Goal: Task Accomplishment & Management: Use online tool/utility

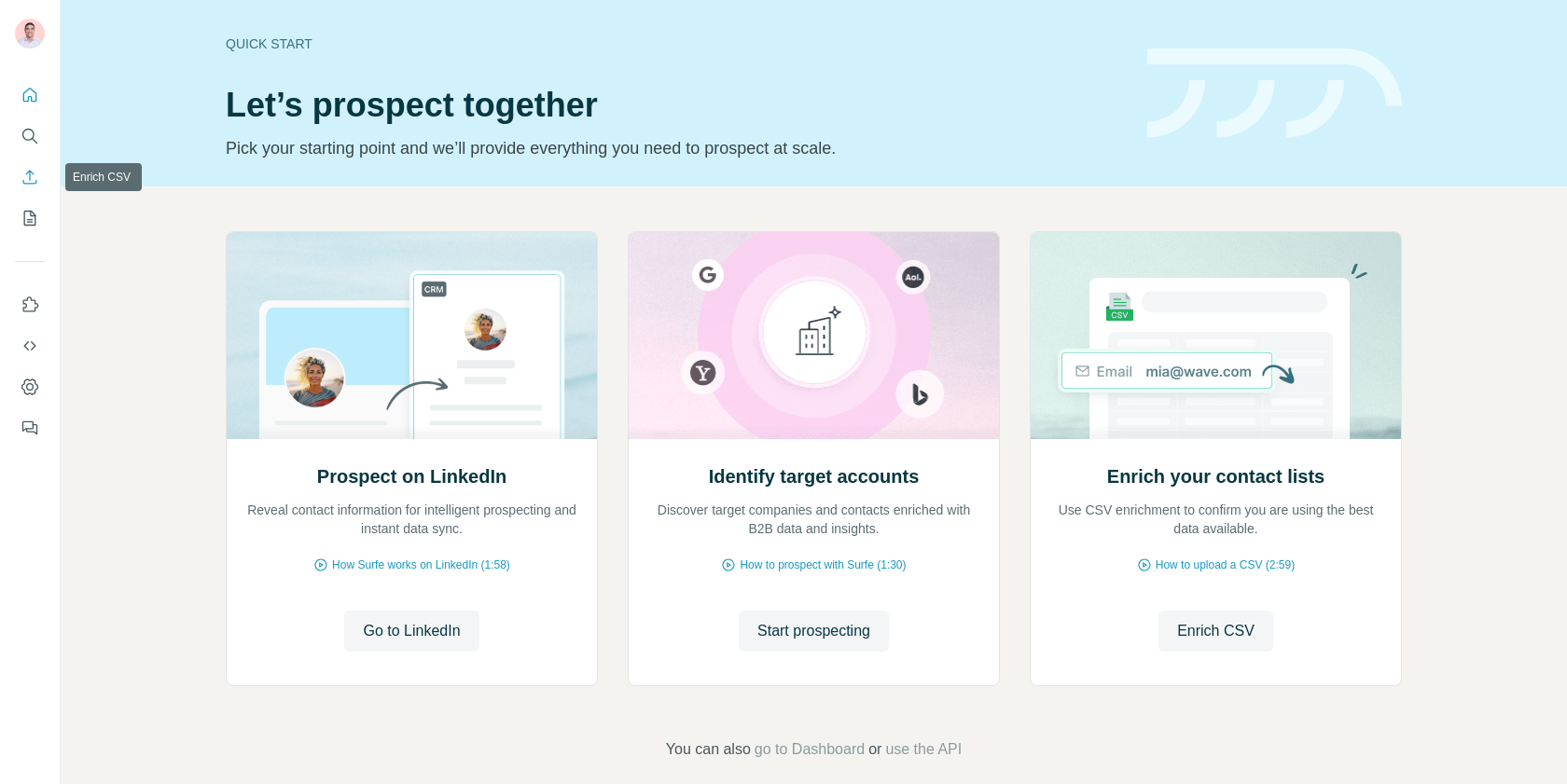
click at [35, 177] on icon "Enrich CSV" at bounding box center [30, 177] width 19 height 19
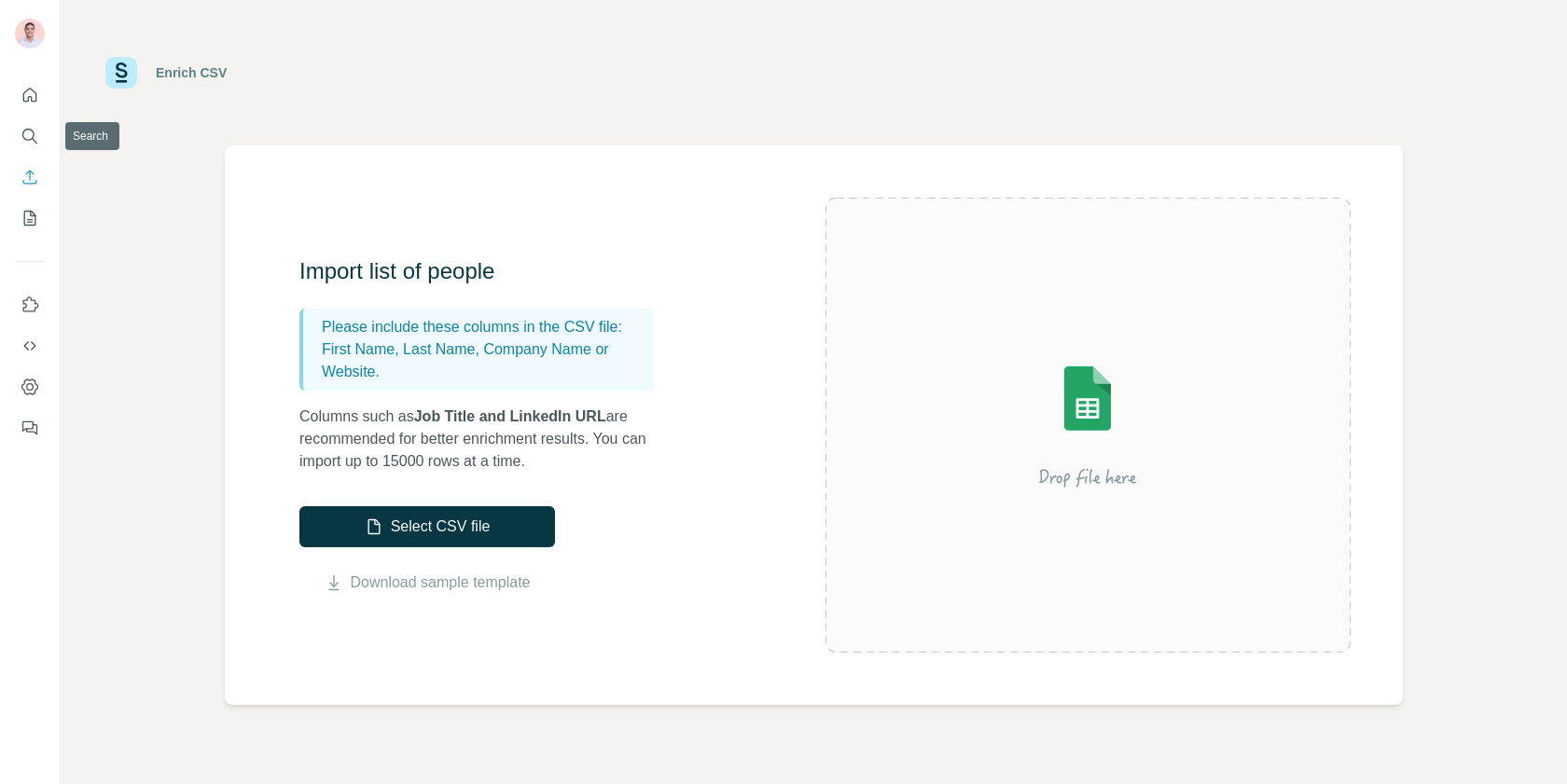
click at [27, 102] on icon "Quick start" at bounding box center [30, 95] width 19 height 19
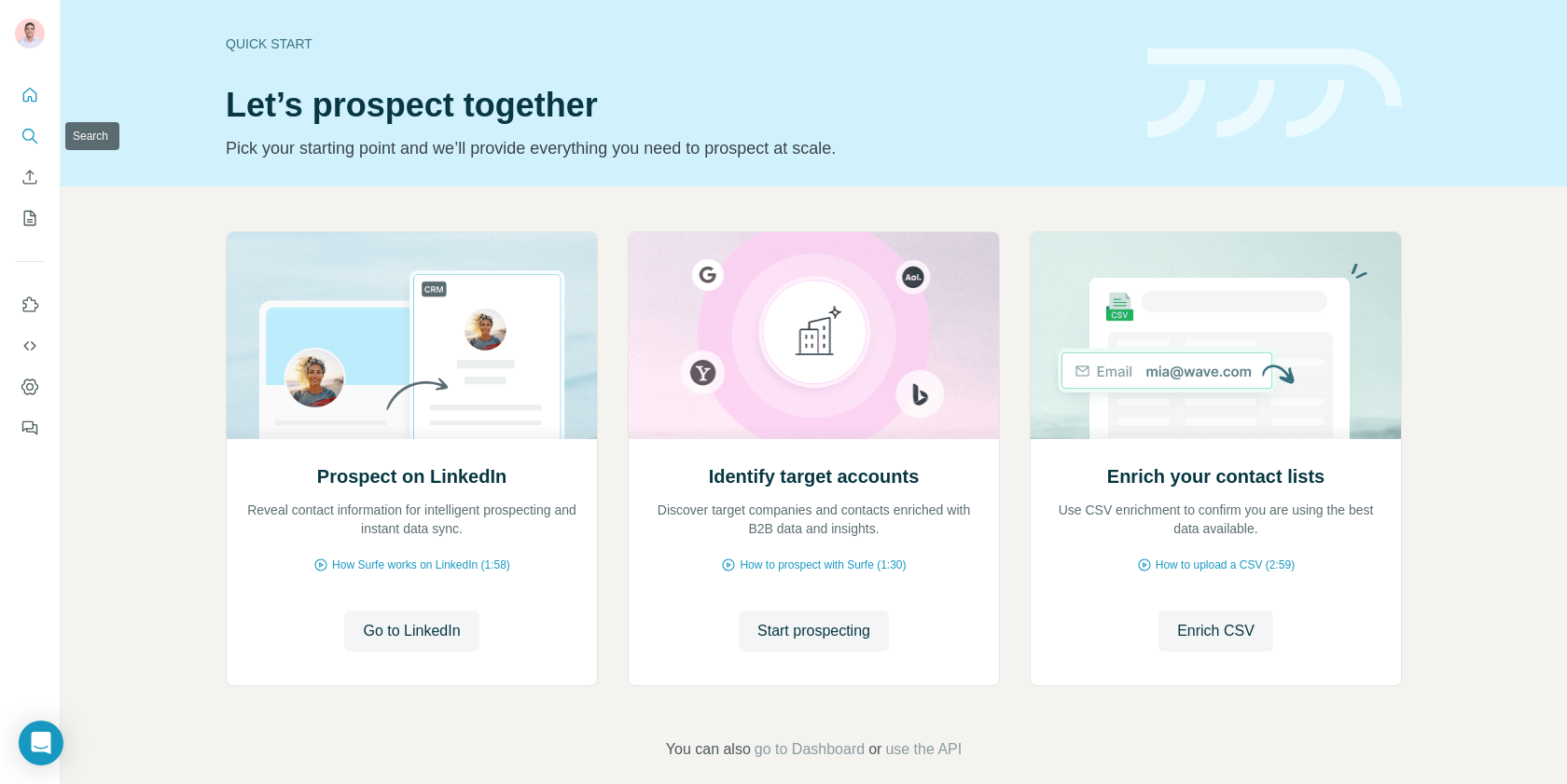
click at [17, 129] on button "Search" at bounding box center [30, 136] width 30 height 34
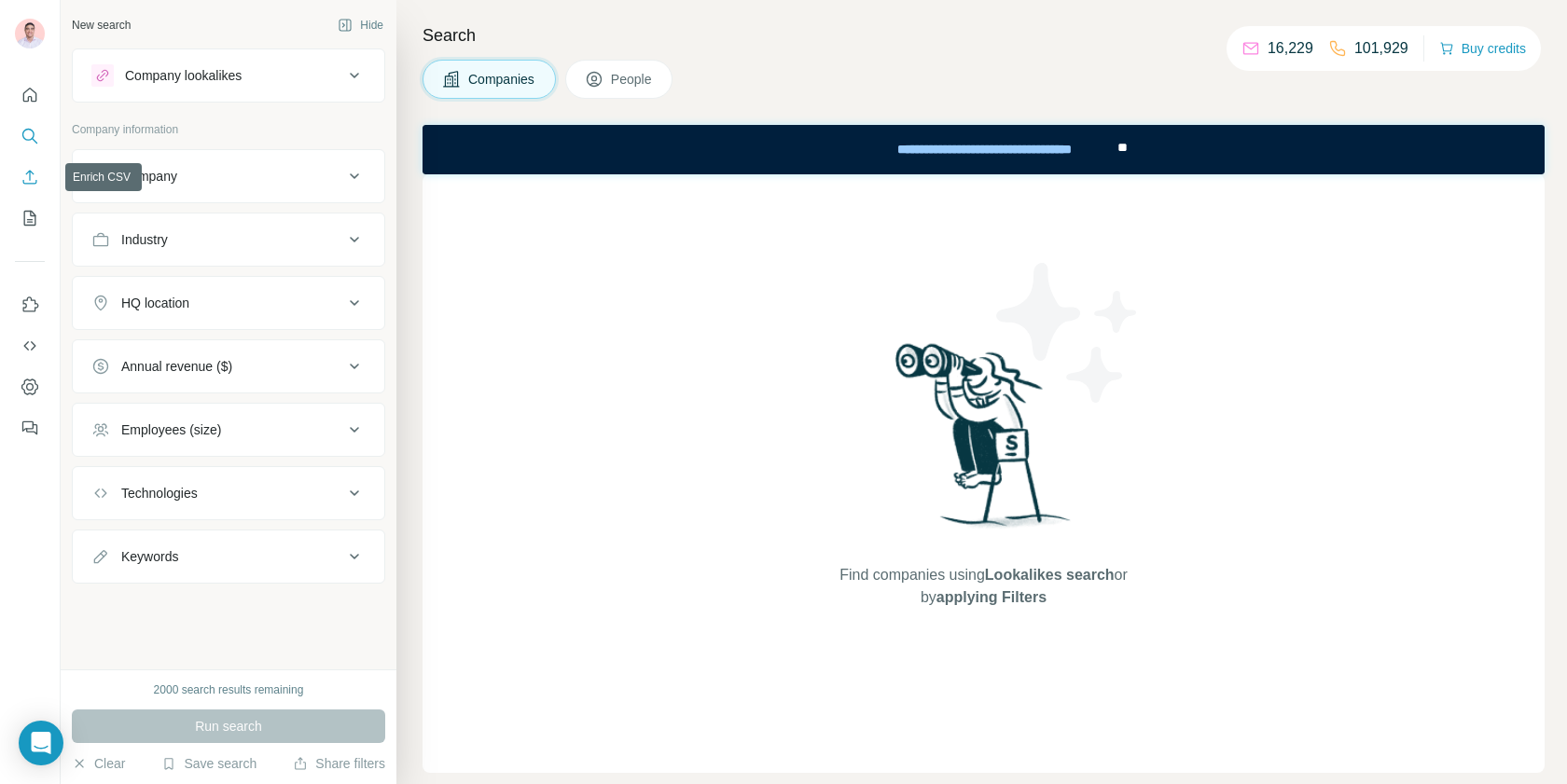
click at [37, 179] on icon "Enrich CSV" at bounding box center [30, 177] width 19 height 19
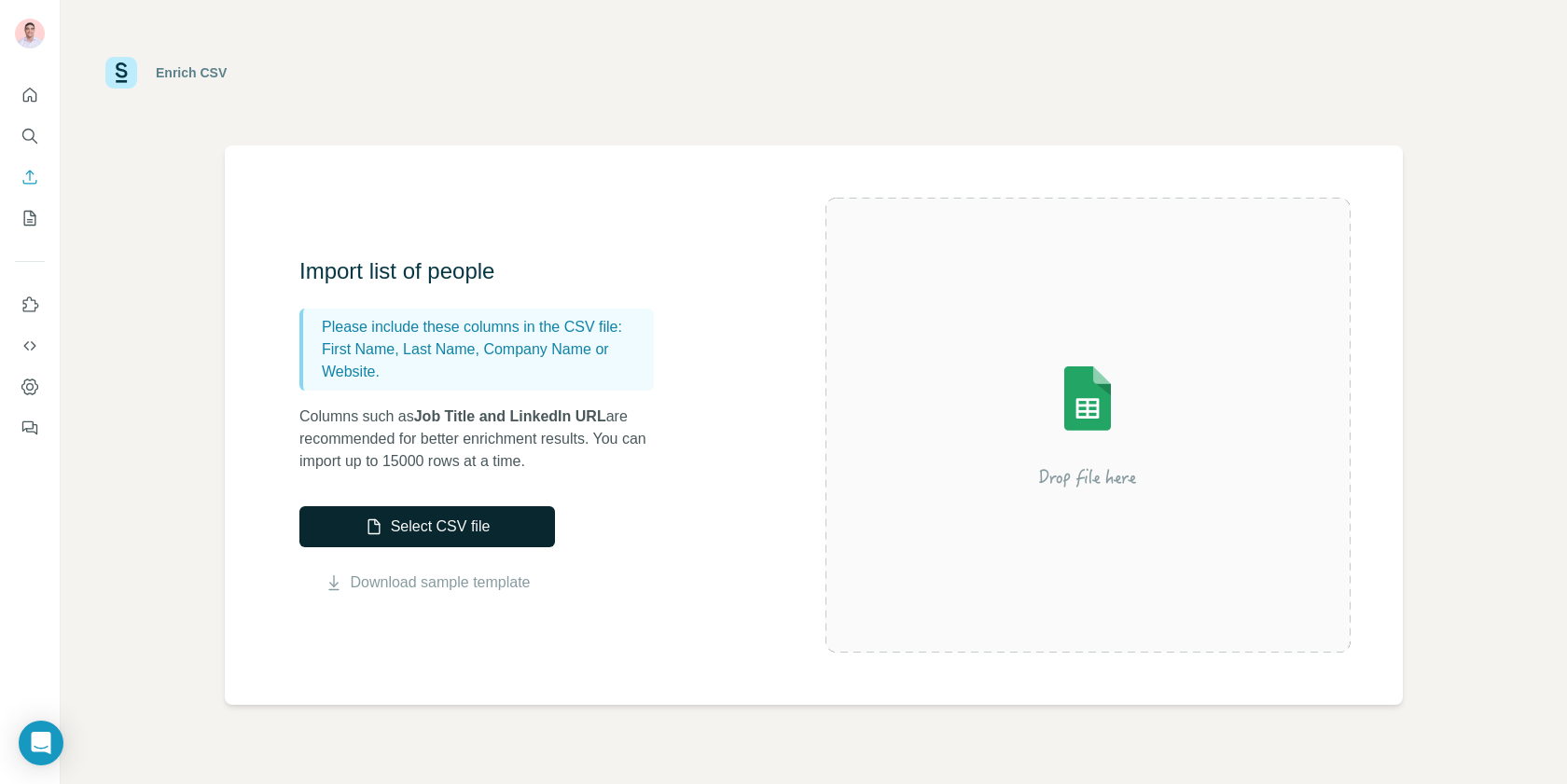
click at [489, 541] on button "Select CSV file" at bounding box center [427, 527] width 256 height 41
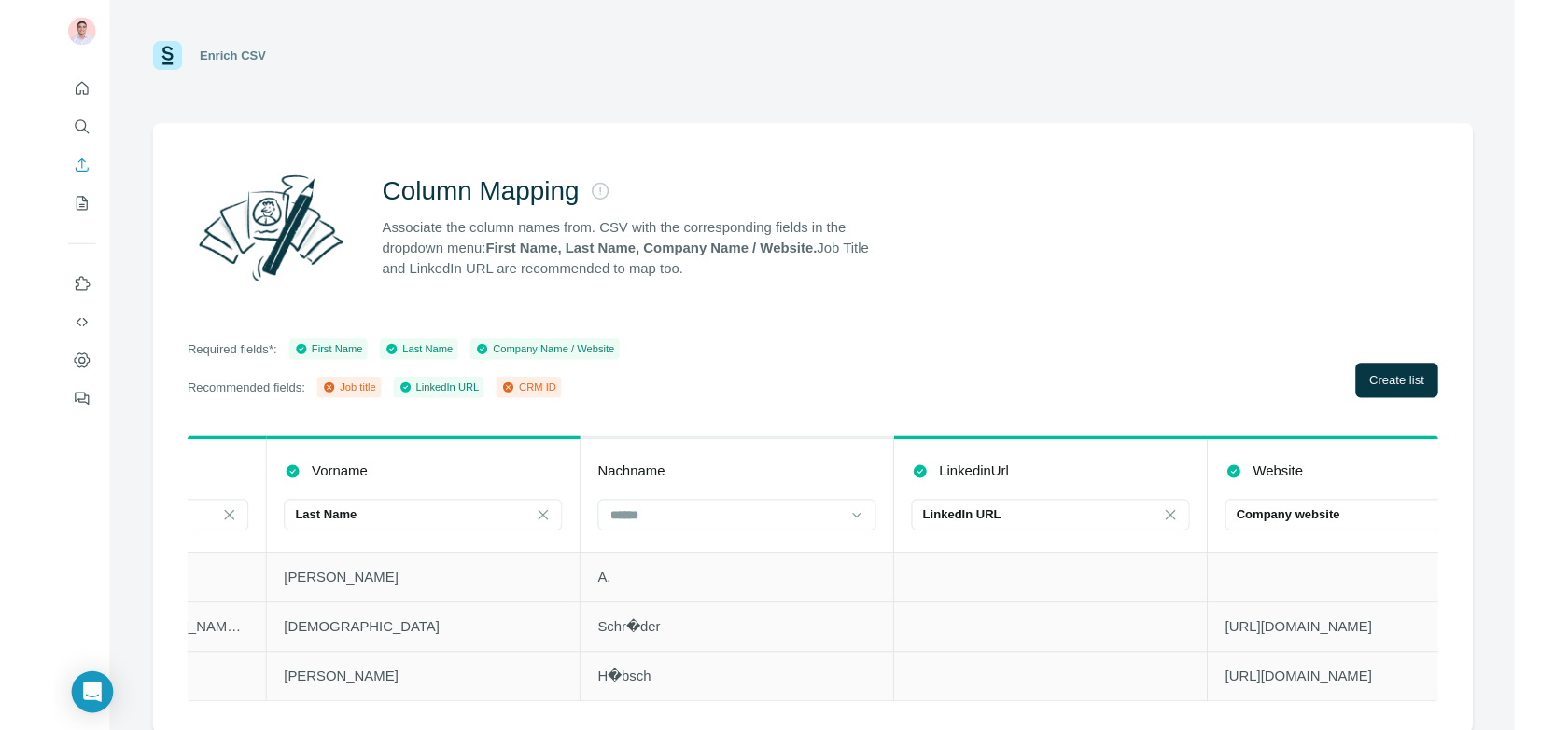
scroll to position [0, 676]
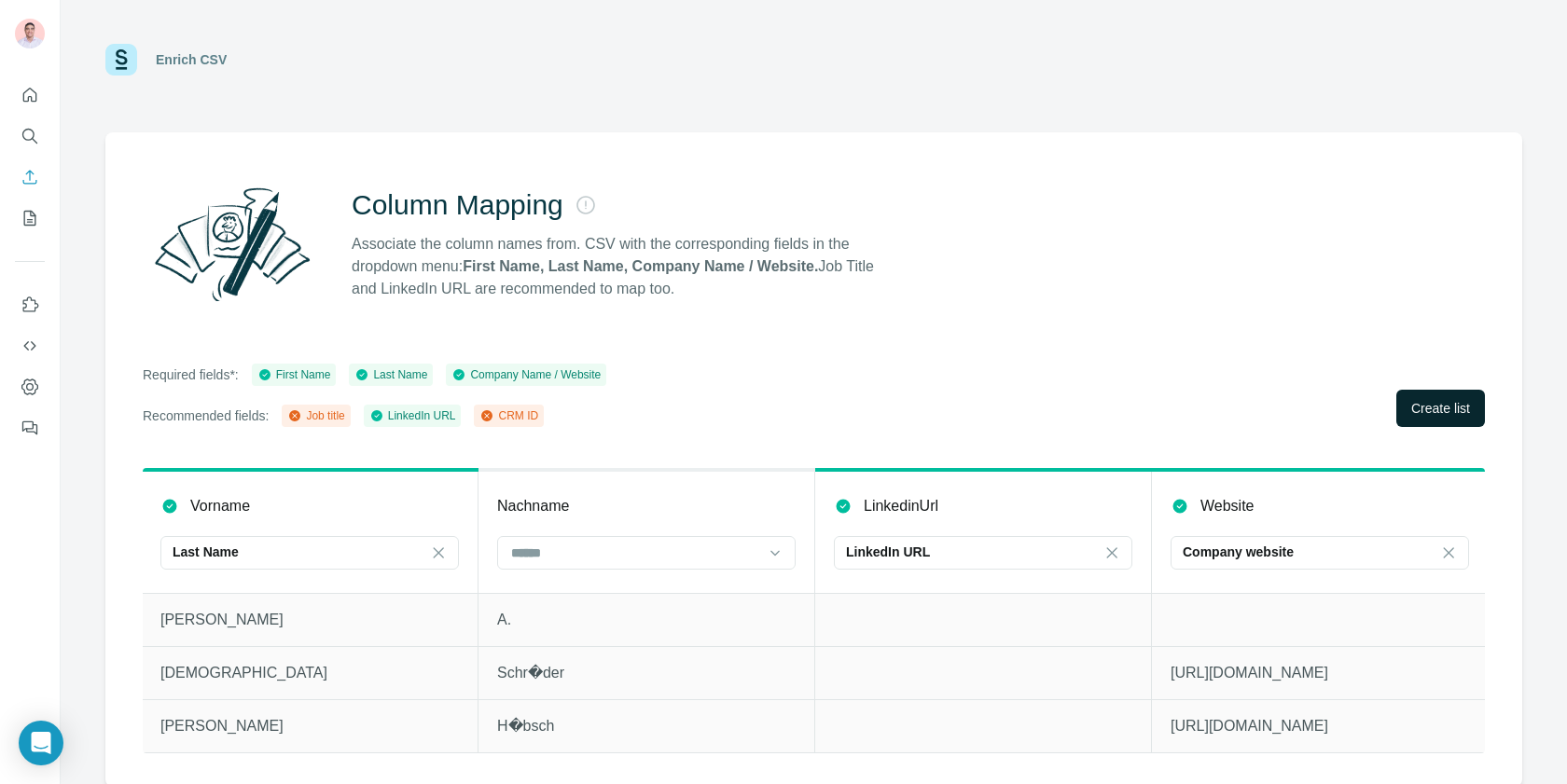
click at [1470, 402] on button "Create list" at bounding box center [1440, 408] width 88 height 38
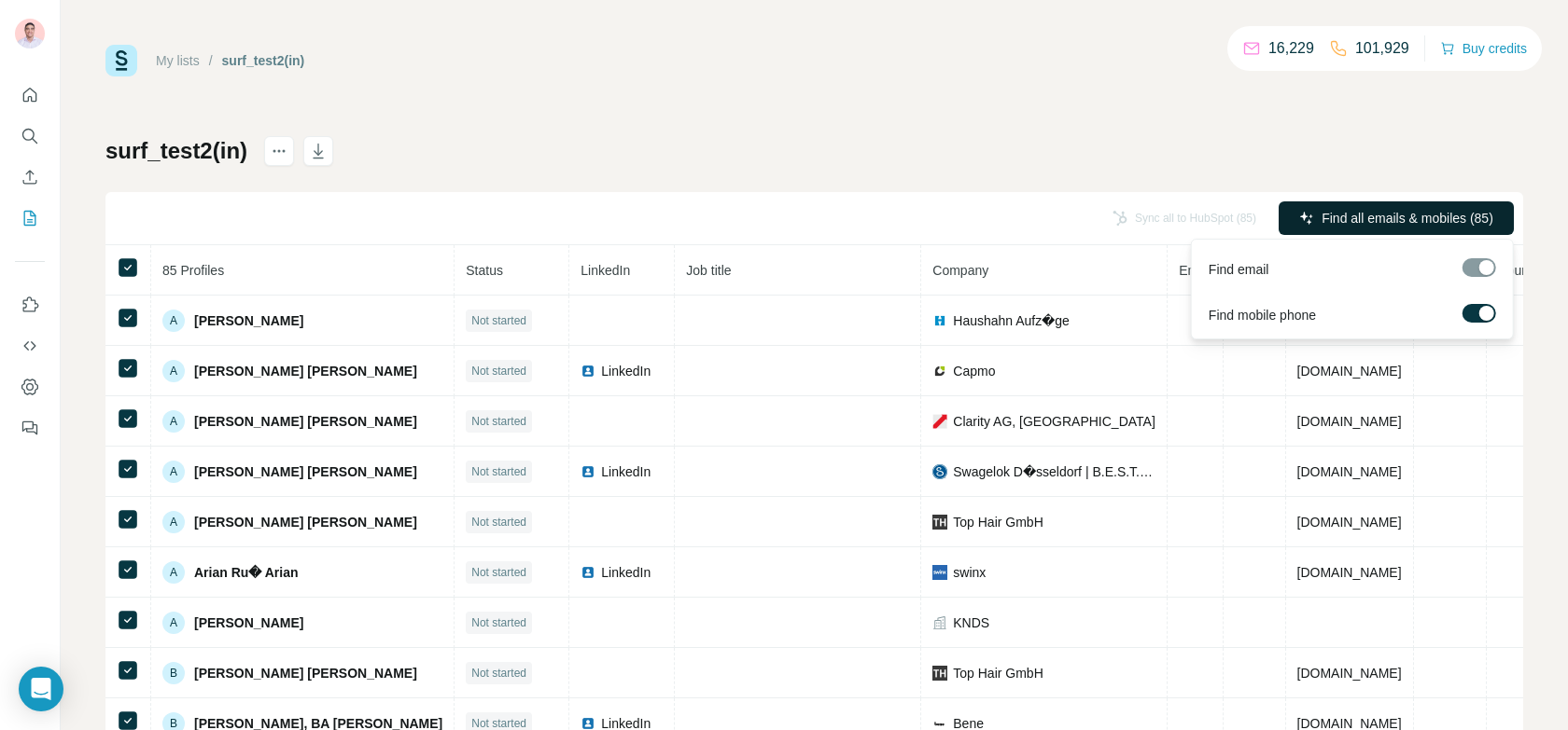
click at [1383, 216] on span "Find all emails & mobiles (85)" at bounding box center [1407, 218] width 172 height 19
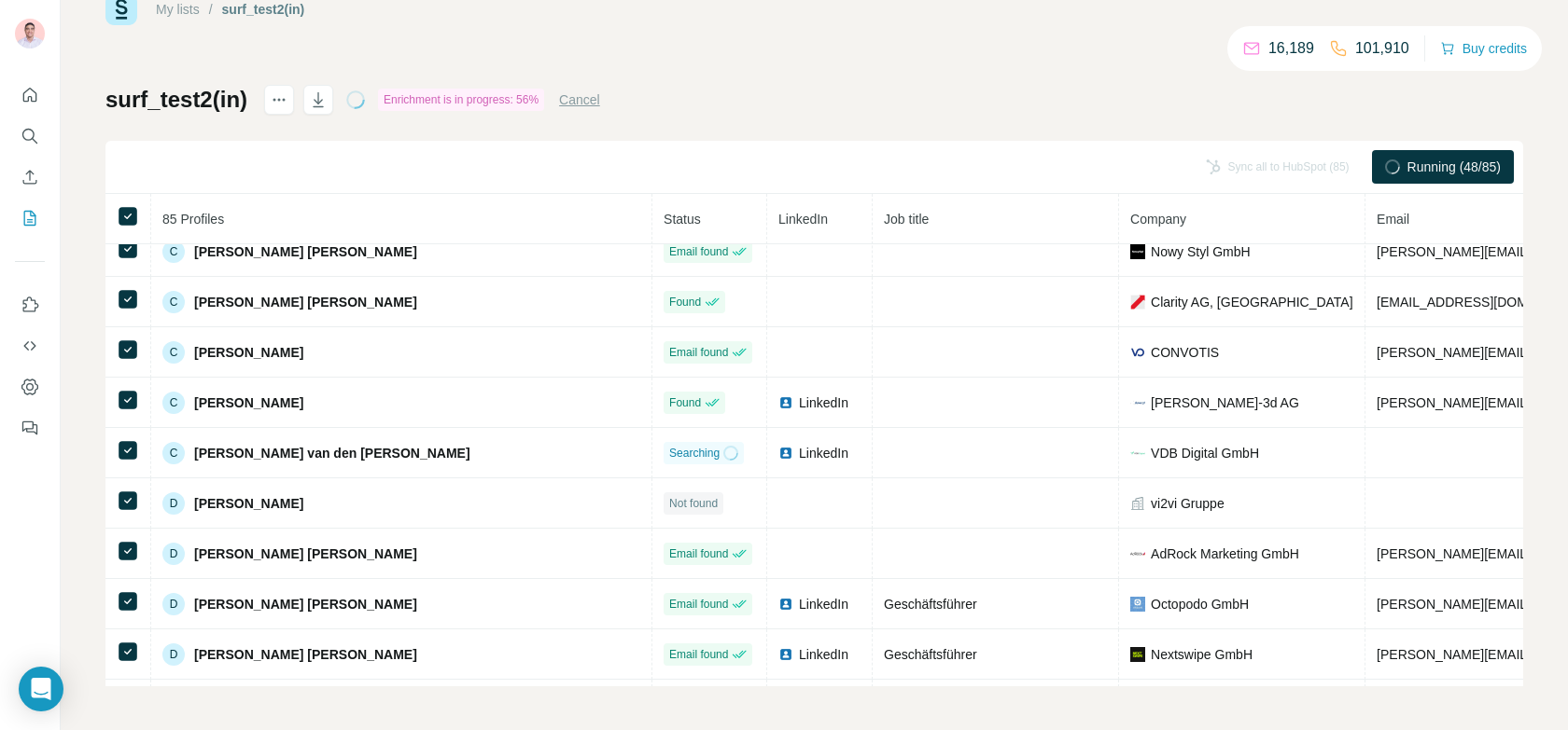
scroll to position [1623, 0]
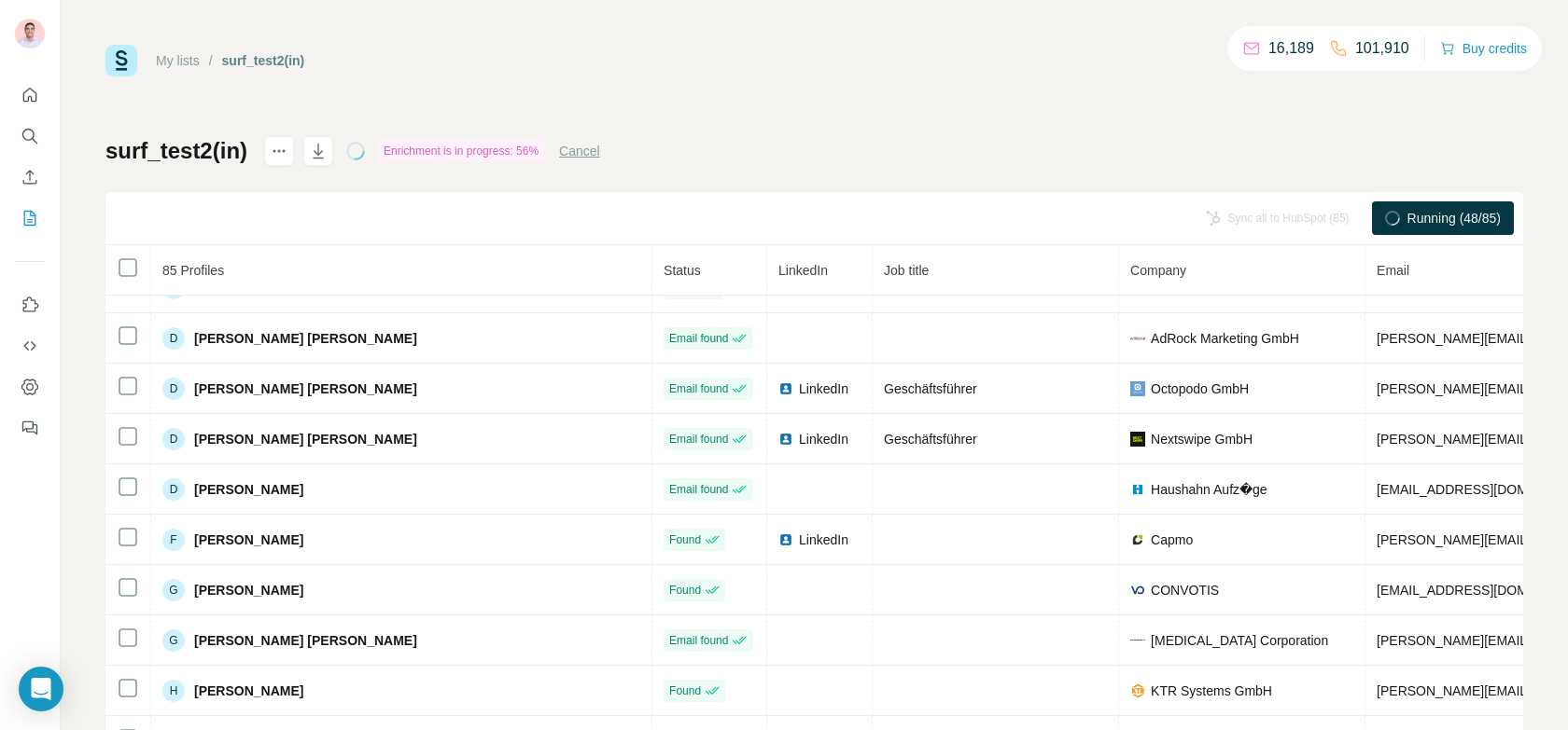
scroll to position [893, 0]
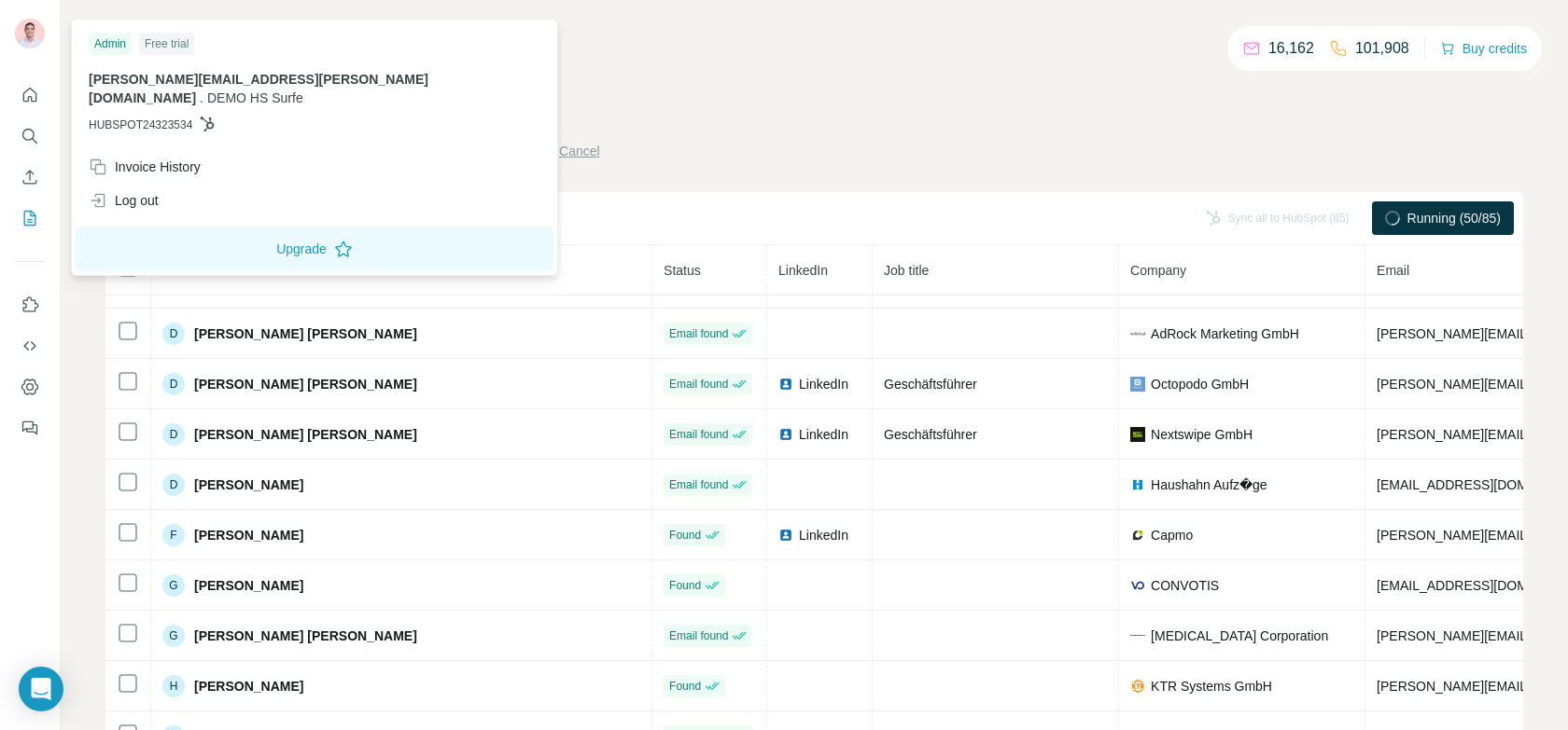
click at [213, 77] on span "[PERSON_NAME][EMAIL_ADDRESS][PERSON_NAME][DOMAIN_NAME]" at bounding box center [258, 88] width 339 height 34
copy p "[PERSON_NAME][EMAIL_ADDRESS][PERSON_NAME][DOMAIN_NAME] . DEMO HS Surfe"
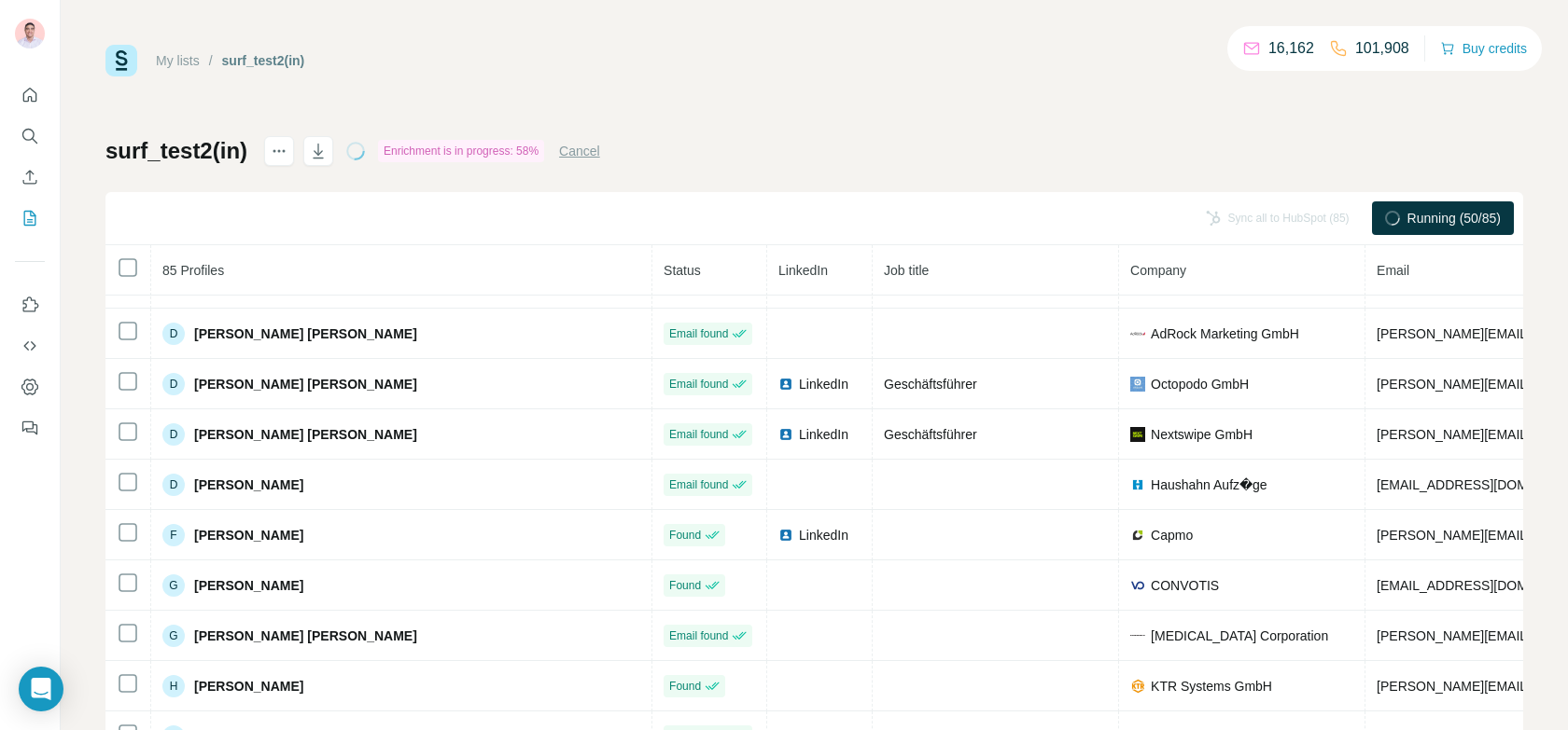
click at [810, 170] on div "surf_test2(in) Enrichment is in progress: 58% Cancel Sync all to HubSpot (85) R…" at bounding box center [814, 437] width 1418 height 601
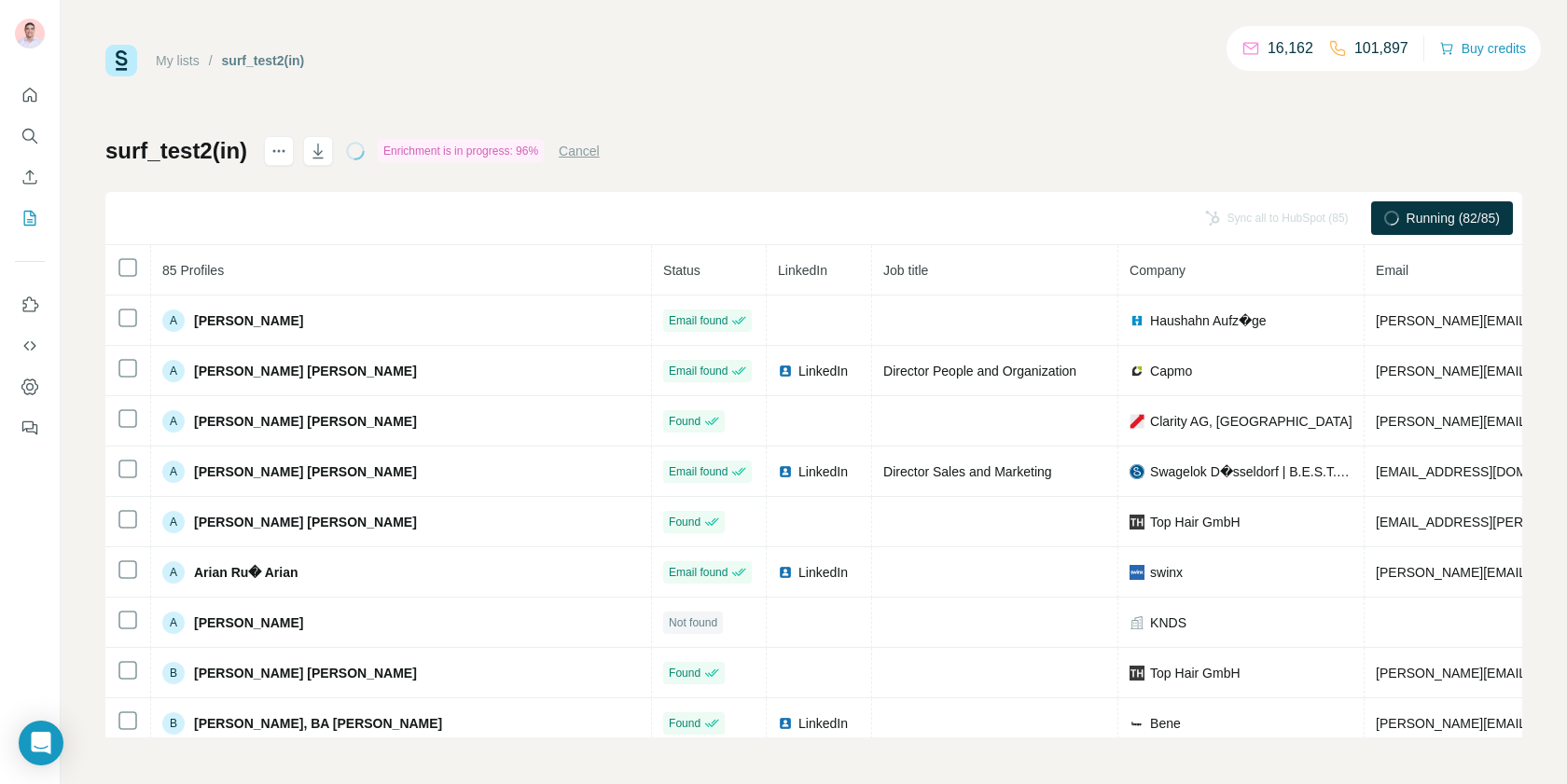
scroll to position [0, 0]
